Goal: Task Accomplishment & Management: Use online tool/utility

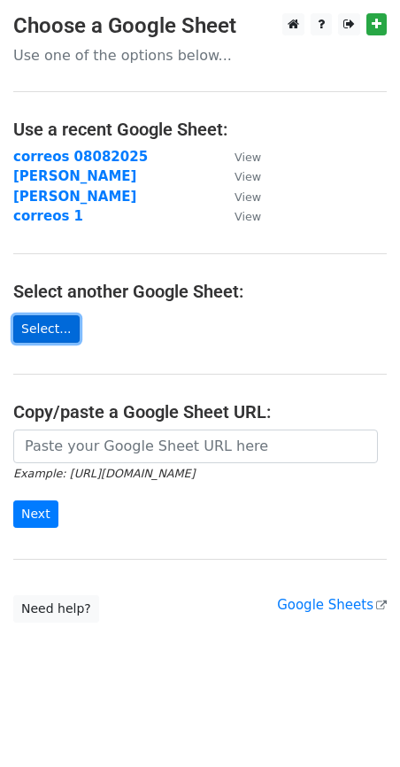
click at [53, 328] on link "Select..." at bounding box center [46, 328] width 66 height 27
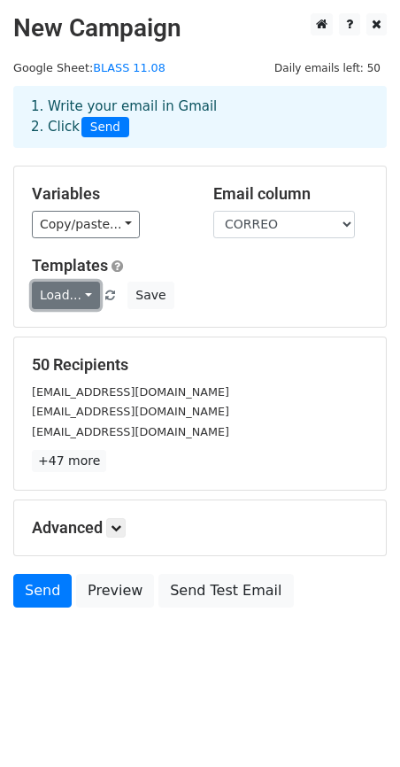
click at [73, 294] on link "Load..." at bounding box center [66, 295] width 68 height 27
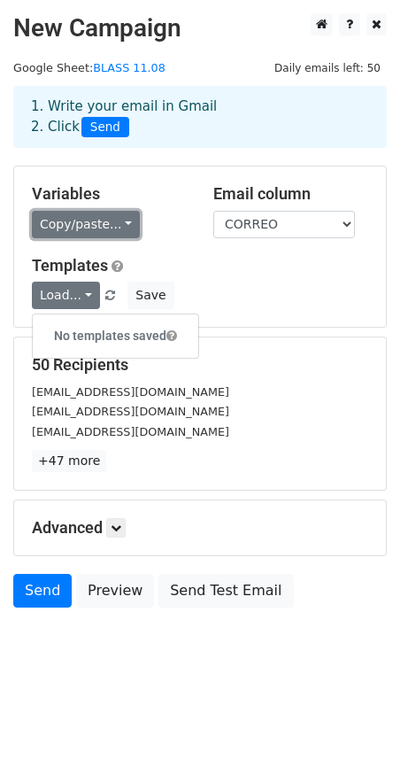
click at [75, 228] on link "Copy/paste..." at bounding box center [86, 224] width 108 height 27
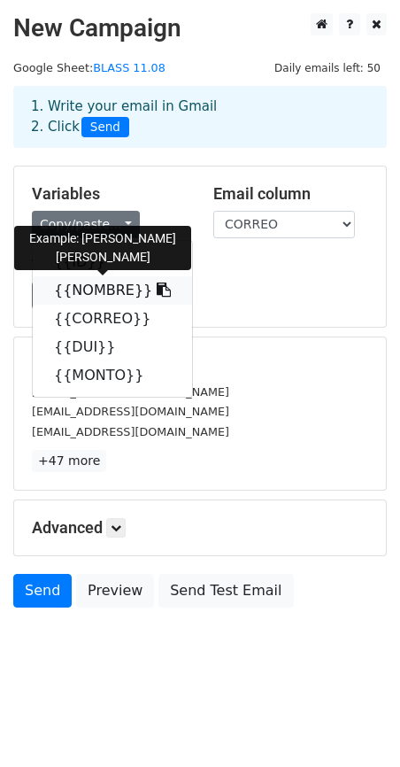
click at [88, 295] on link "{{NOMBRE}}" at bounding box center [112, 290] width 159 height 28
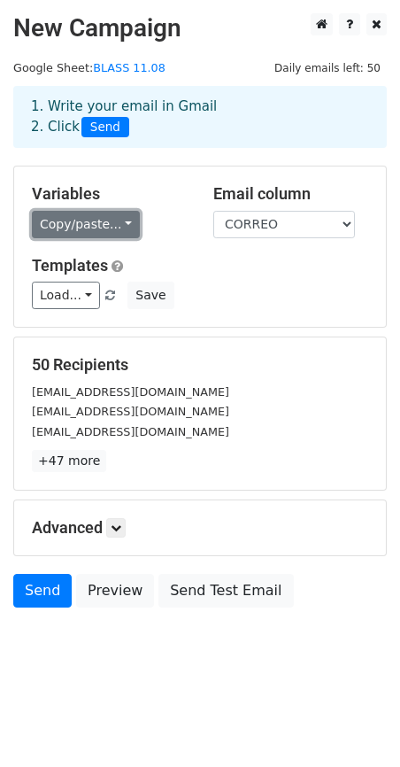
click at [81, 228] on link "Copy/paste..." at bounding box center [86, 224] width 108 height 27
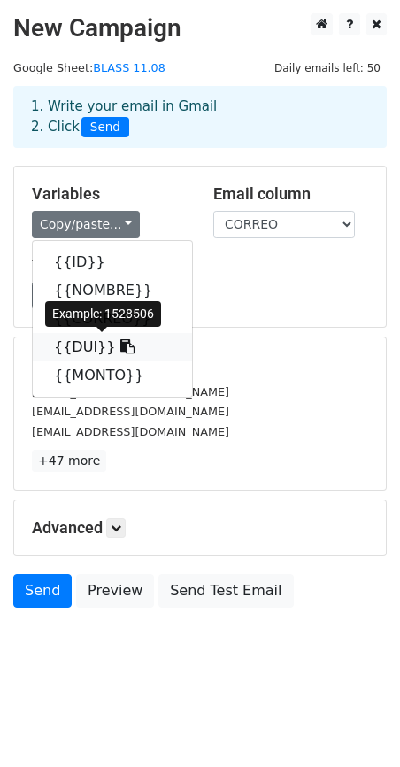
click at [96, 338] on link "{{DUI}}" at bounding box center [112, 347] width 159 height 28
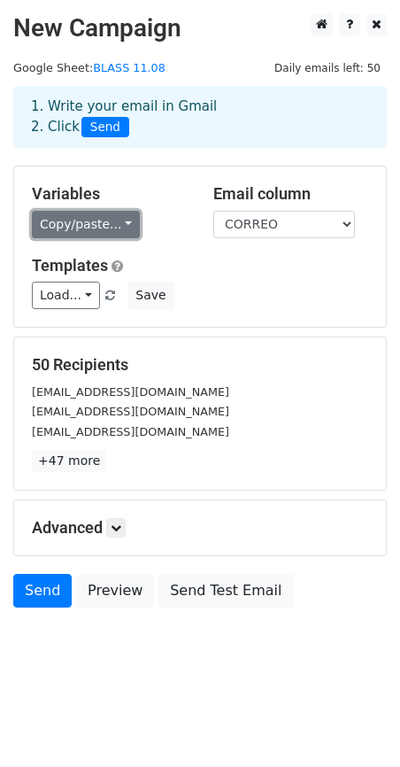
click at [80, 221] on link "Copy/paste..." at bounding box center [86, 224] width 108 height 27
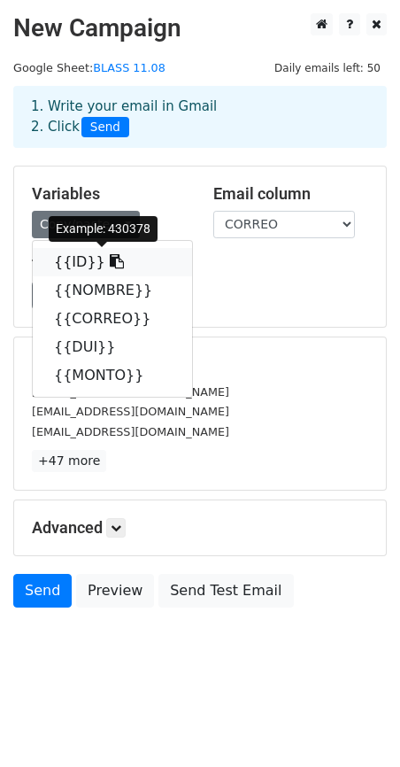
click at [58, 268] on link "{{ID}}" at bounding box center [112, 262] width 159 height 28
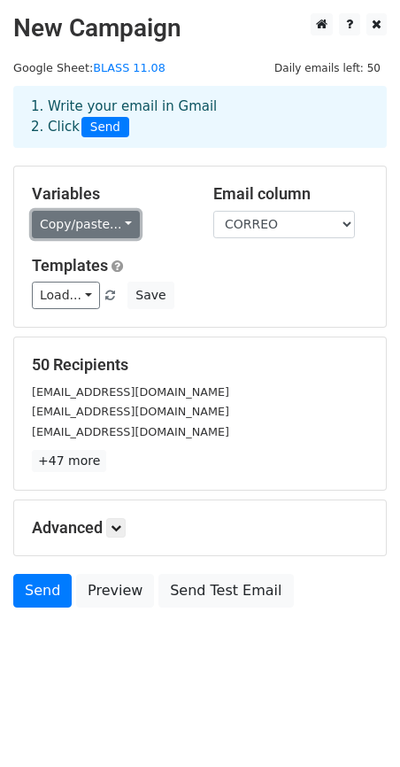
click at [66, 228] on link "Copy/paste..." at bounding box center [86, 224] width 108 height 27
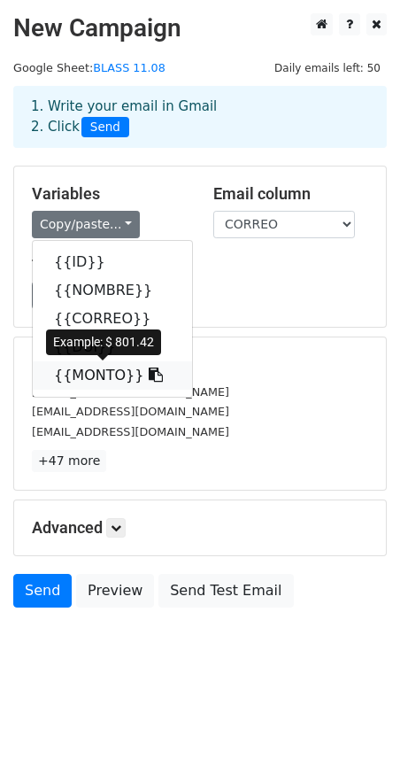
click at [99, 377] on link "{{MONTO}}" at bounding box center [112, 375] width 159 height 28
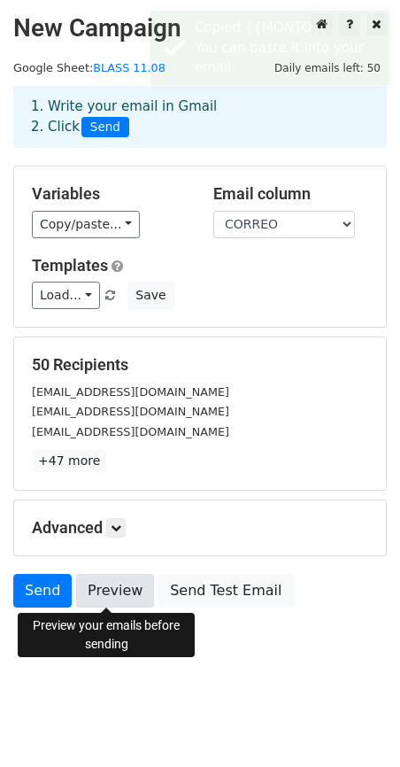
click at [98, 603] on link "Preview" at bounding box center [115, 591] width 78 height 34
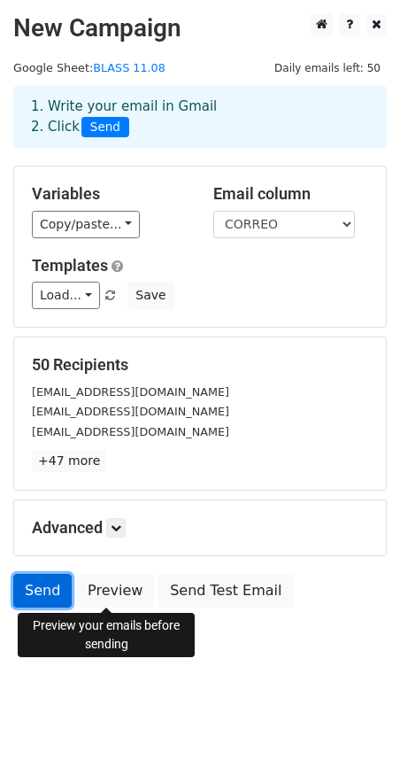
click at [34, 581] on link "Send" at bounding box center [42, 591] width 58 height 34
